Goal: Book appointment/travel/reservation

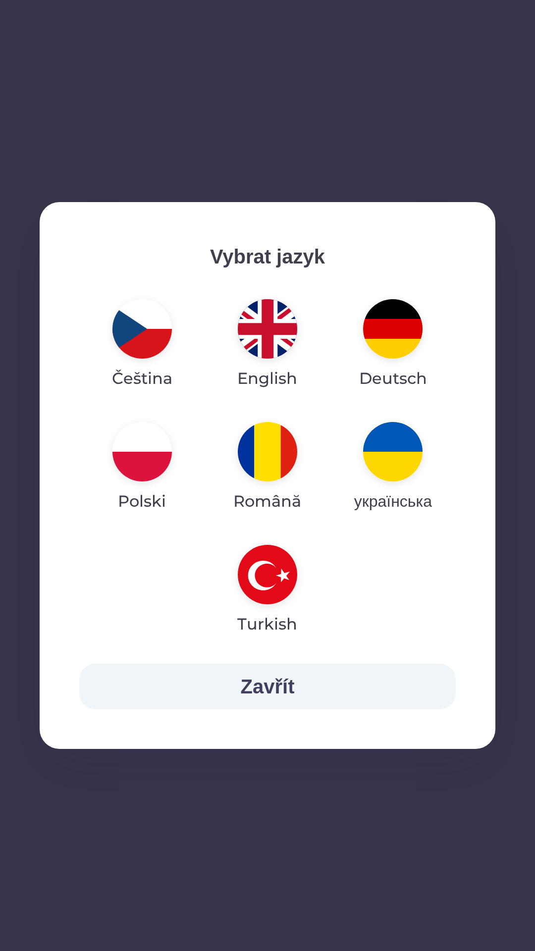
click at [283, 700] on button "Zavřít" at bounding box center [267, 687] width 377 height 46
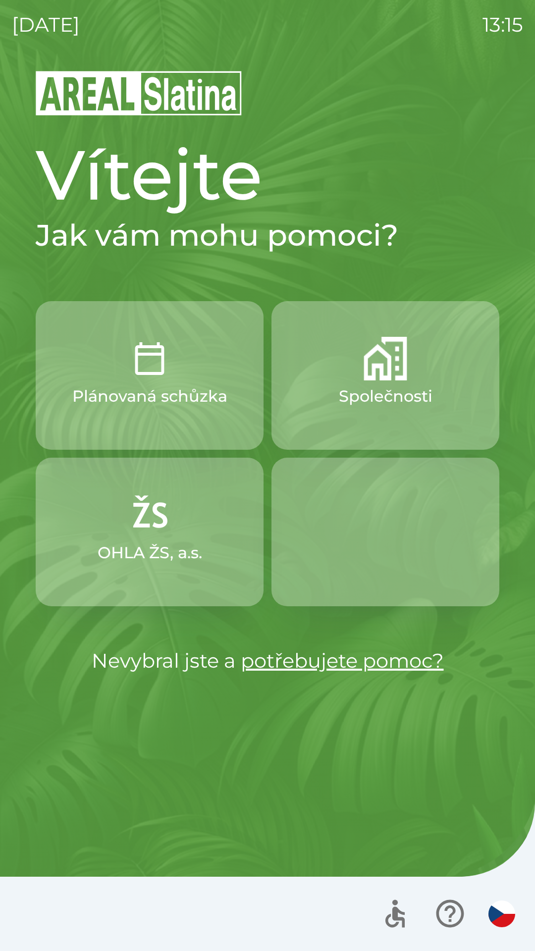
click at [393, 528] on button "button" at bounding box center [386, 532] width 228 height 149
click at [430, 924] on button "button" at bounding box center [450, 914] width 41 height 41
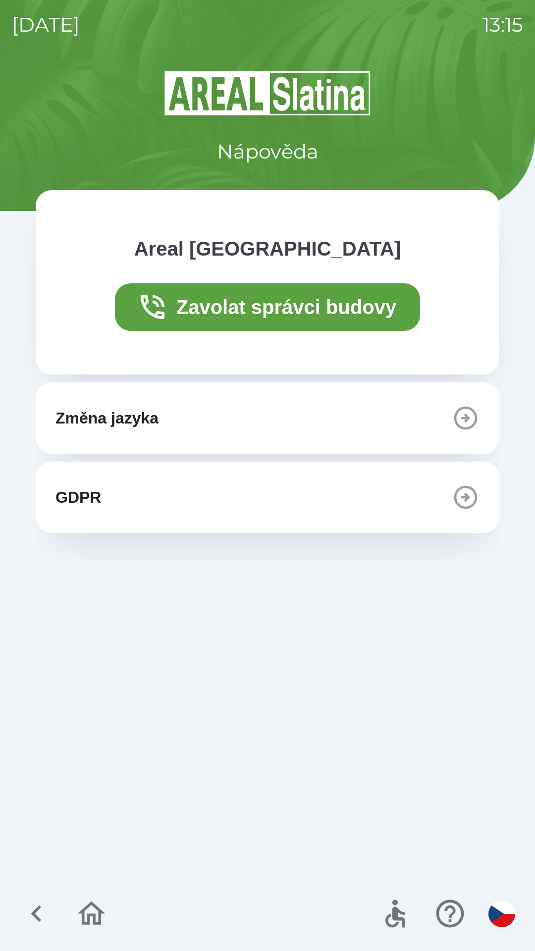
click at [432, 920] on button "button" at bounding box center [450, 914] width 41 height 41
click at [490, 909] on img "button" at bounding box center [502, 914] width 27 height 27
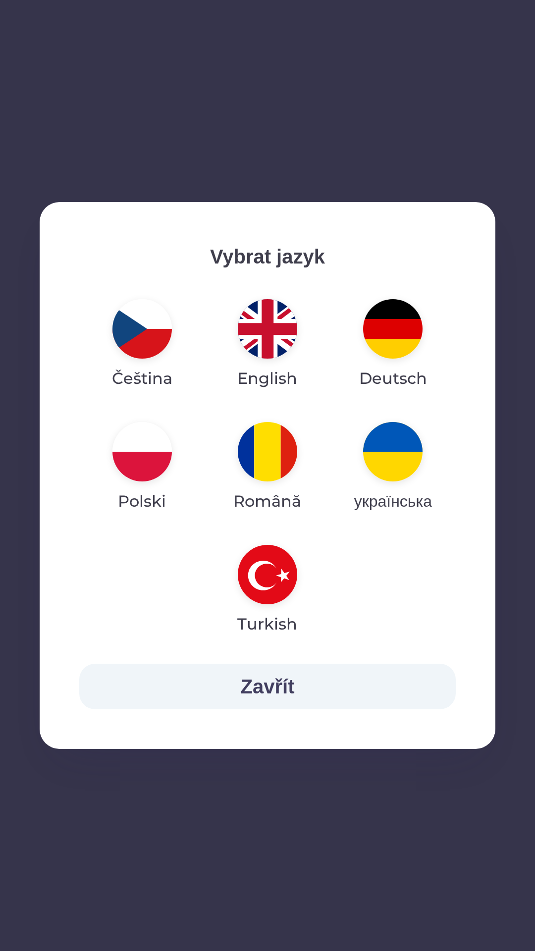
click at [264, 706] on button "Zavřít" at bounding box center [267, 687] width 377 height 46
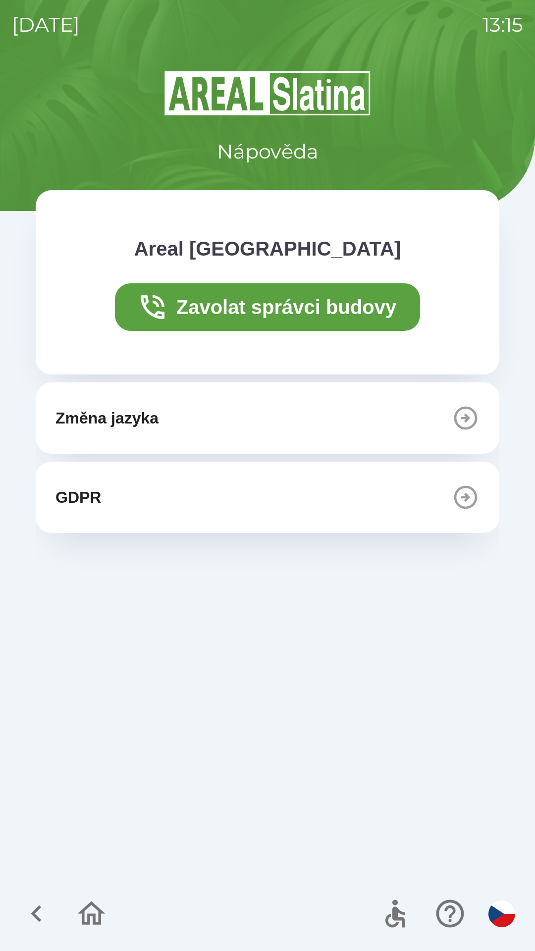
click at [98, 919] on icon "button" at bounding box center [91, 913] width 33 height 33
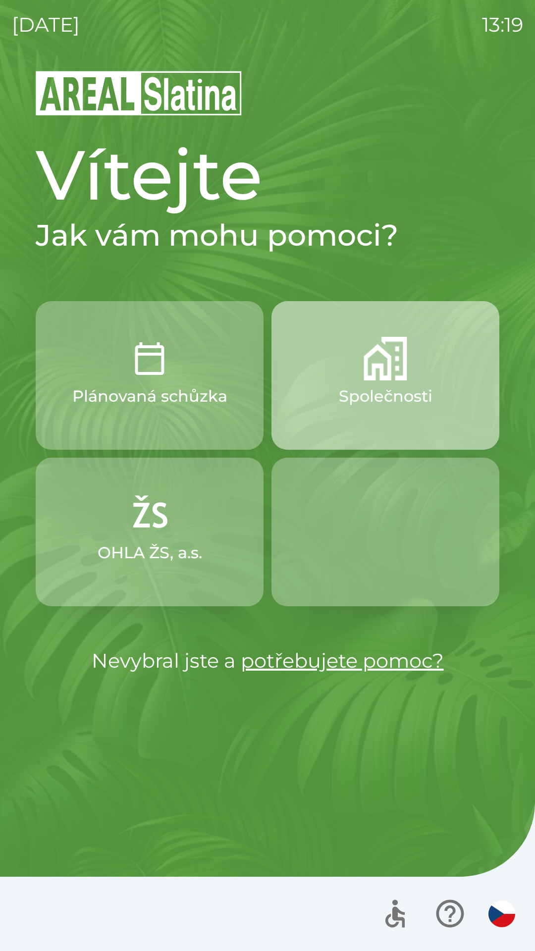
click at [369, 387] on p "Společnosti" at bounding box center [386, 397] width 94 height 24
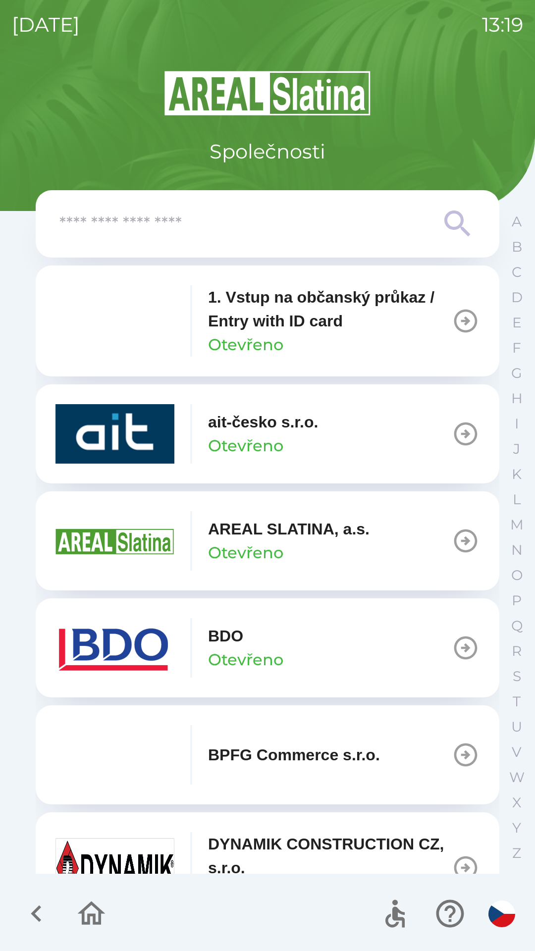
click at [251, 648] on p "Otevřeno" at bounding box center [245, 660] width 75 height 24
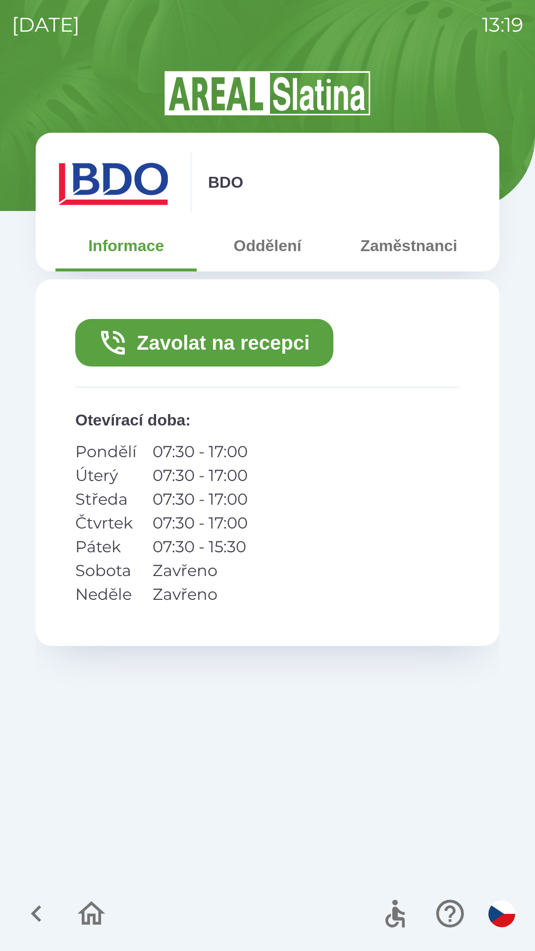
click at [299, 344] on button "Zavolat na recepci" at bounding box center [204, 343] width 258 height 48
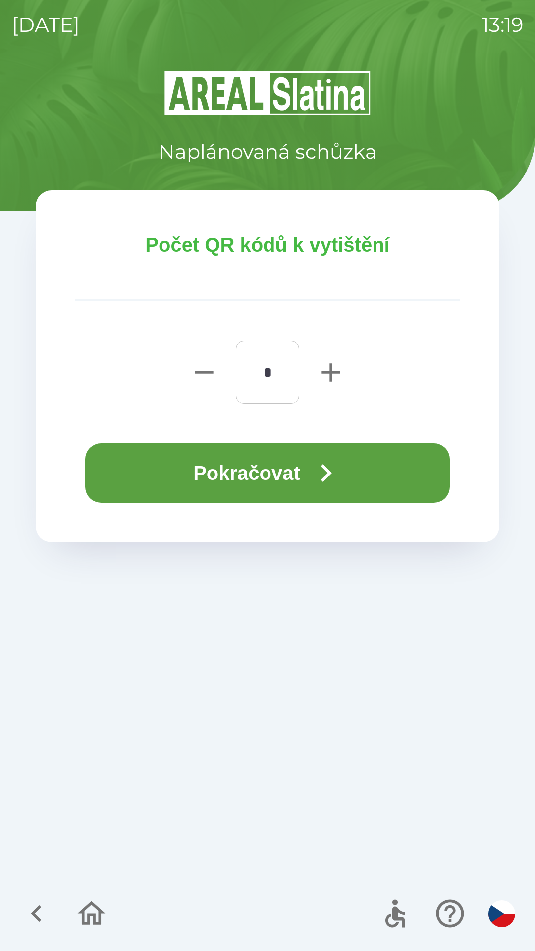
click at [310, 463] on button "Pokračovat" at bounding box center [267, 473] width 365 height 59
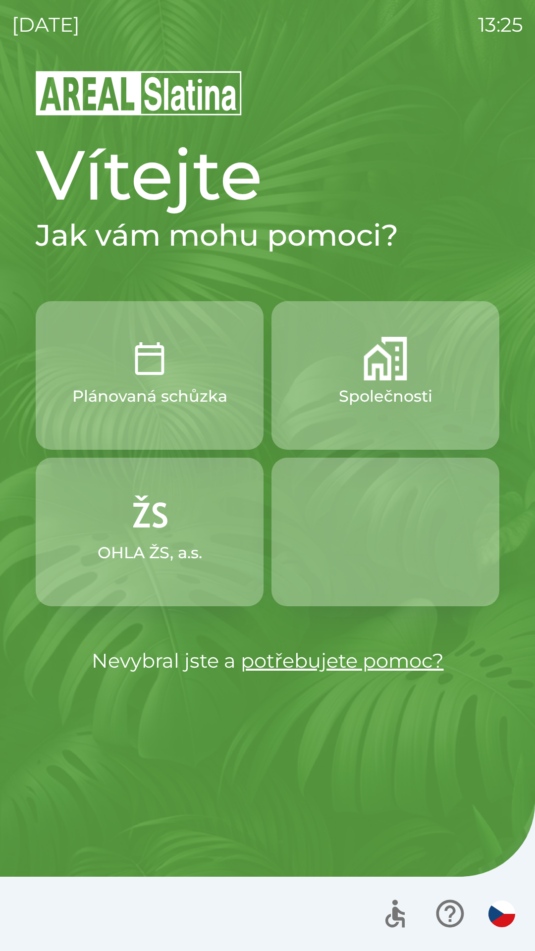
click at [524, 95] on div "[DATE] 13:25 Vítejte Jak vám mohu pomoci? Plánovaná schůzka Společnosti OHLA ŽS…" at bounding box center [267, 475] width 535 height 951
click at [48, 30] on p "[DATE]" at bounding box center [46, 25] width 68 height 30
click at [529, 274] on div "[DATE] 13:25 Vítejte Jak vám mohu pomoci? Plánovaná schůzka Společnosti OHLA ŽS…" at bounding box center [267, 475] width 535 height 951
click at [487, 460] on button "button" at bounding box center [386, 532] width 228 height 149
click at [499, 838] on div "Vítejte Jak vám mohu pomoci? Plánovaná schůzka Společnosti OHLA ŽS, a.s. Nevybr…" at bounding box center [267, 510] width 511 height 882
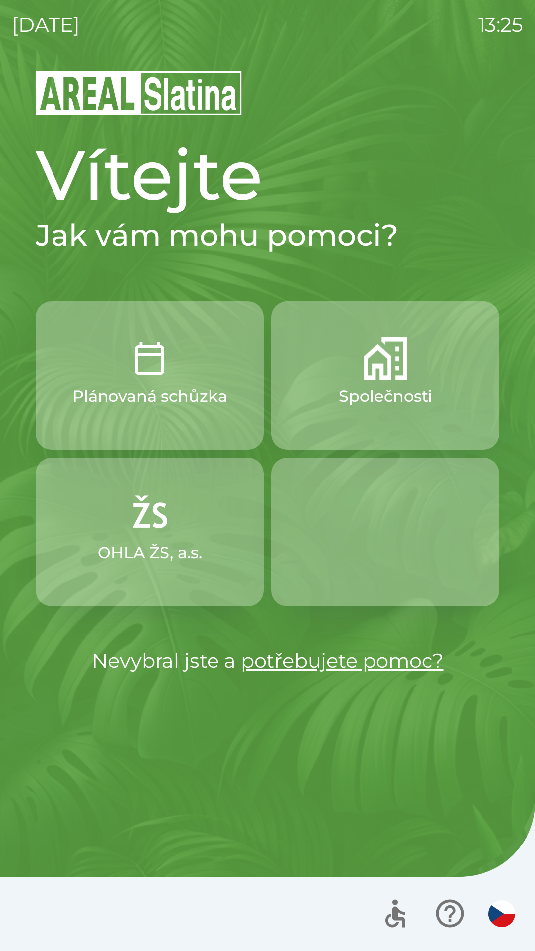
click at [393, 788] on div "Vítejte Jak vám mohu pomoci? Plánovaná schůzka Společnosti OHLA ŽS, a.s. Nevybr…" at bounding box center [267, 510] width 511 height 882
click at [69, 947] on div at bounding box center [267, 914] width 535 height 74
click at [375, 397] on p "Společnosti" at bounding box center [386, 397] width 94 height 24
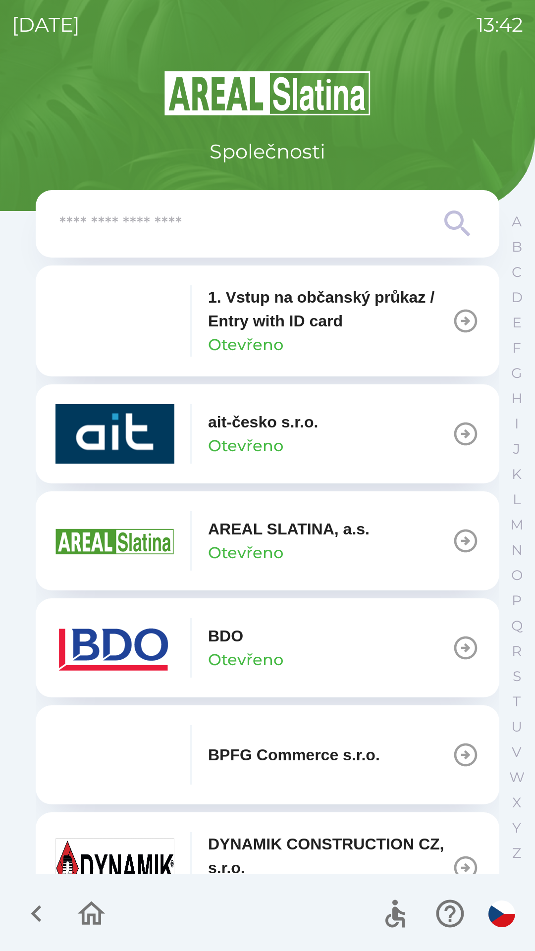
click at [212, 647] on p "BDO" at bounding box center [225, 636] width 35 height 24
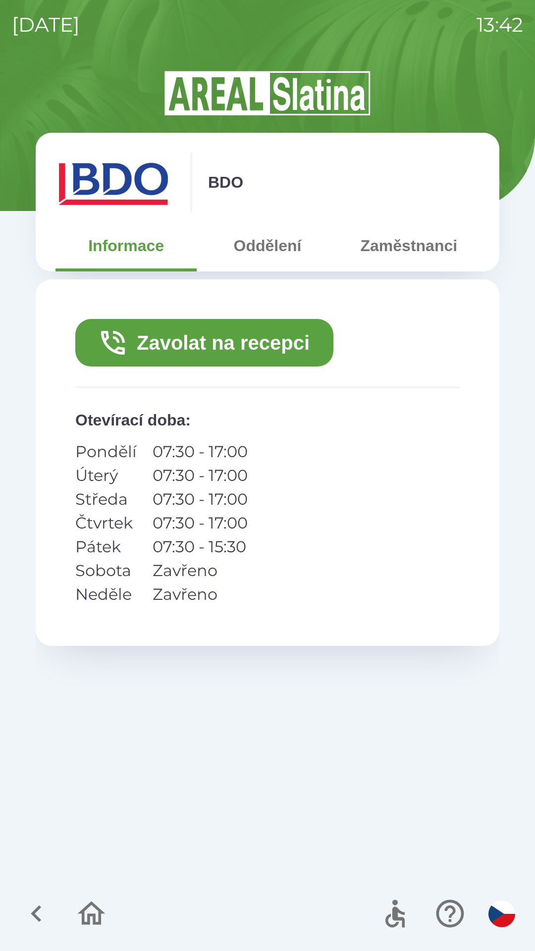
click at [199, 347] on button "Zavolat na recepci" at bounding box center [204, 343] width 258 height 48
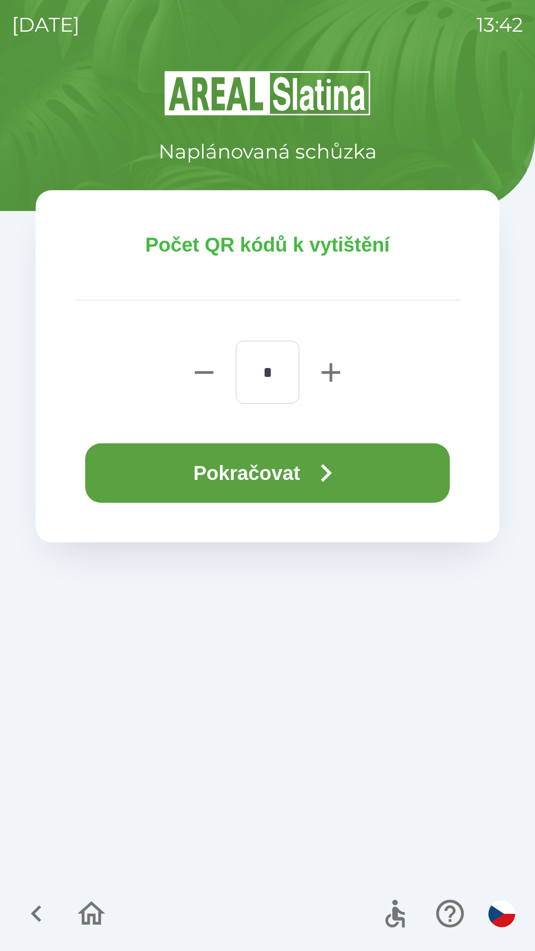
click at [222, 455] on button "Pokračovat" at bounding box center [267, 473] width 365 height 59
